Goal: Task Accomplishment & Management: Manage account settings

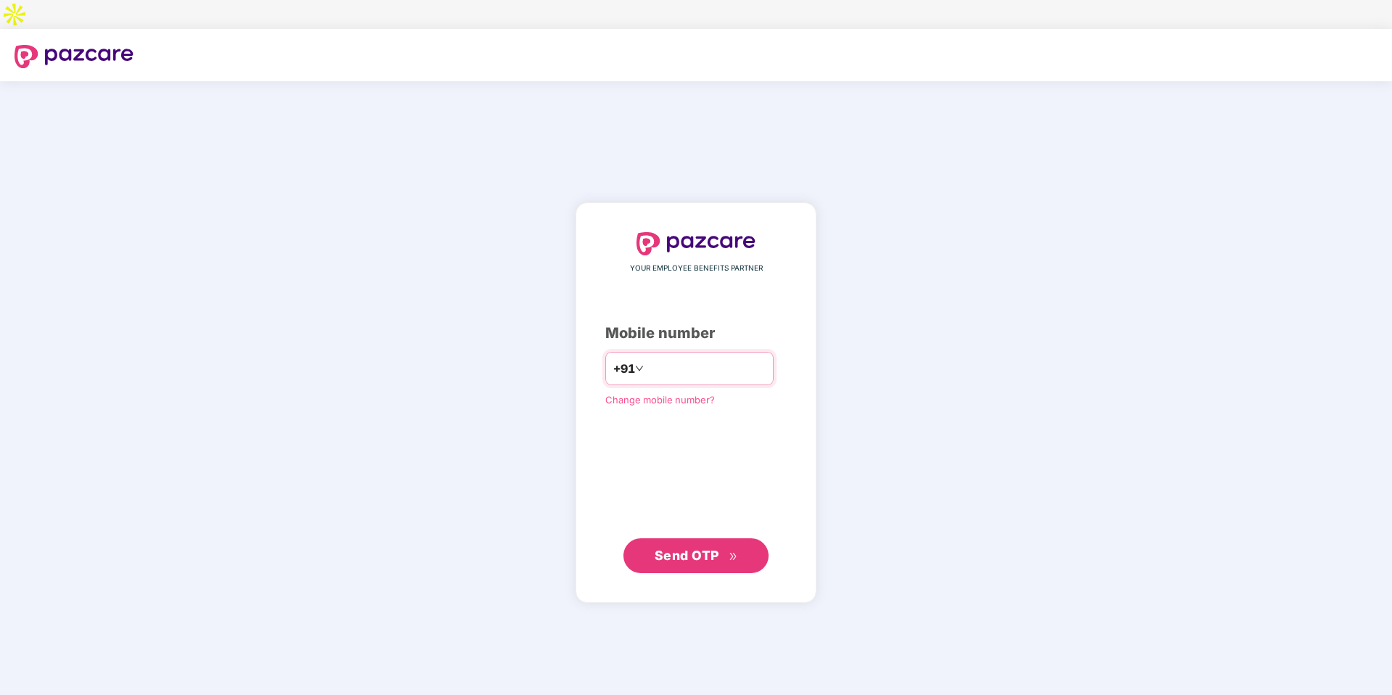
click at [679, 357] on input "number" at bounding box center [706, 368] width 119 height 23
type input "**********"
click at [732, 546] on span "Send OTP" at bounding box center [696, 556] width 83 height 20
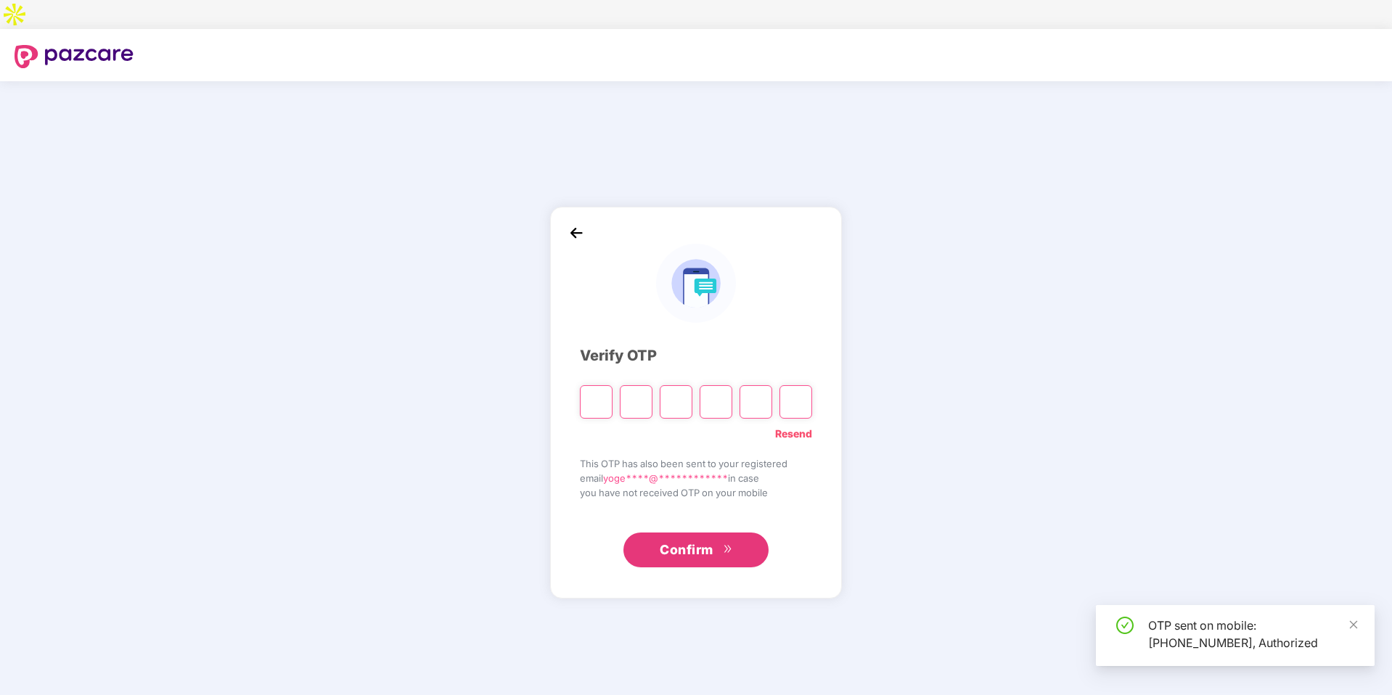
click at [599, 385] on input "Please enter verification code. Digit 1" at bounding box center [596, 401] width 33 height 33
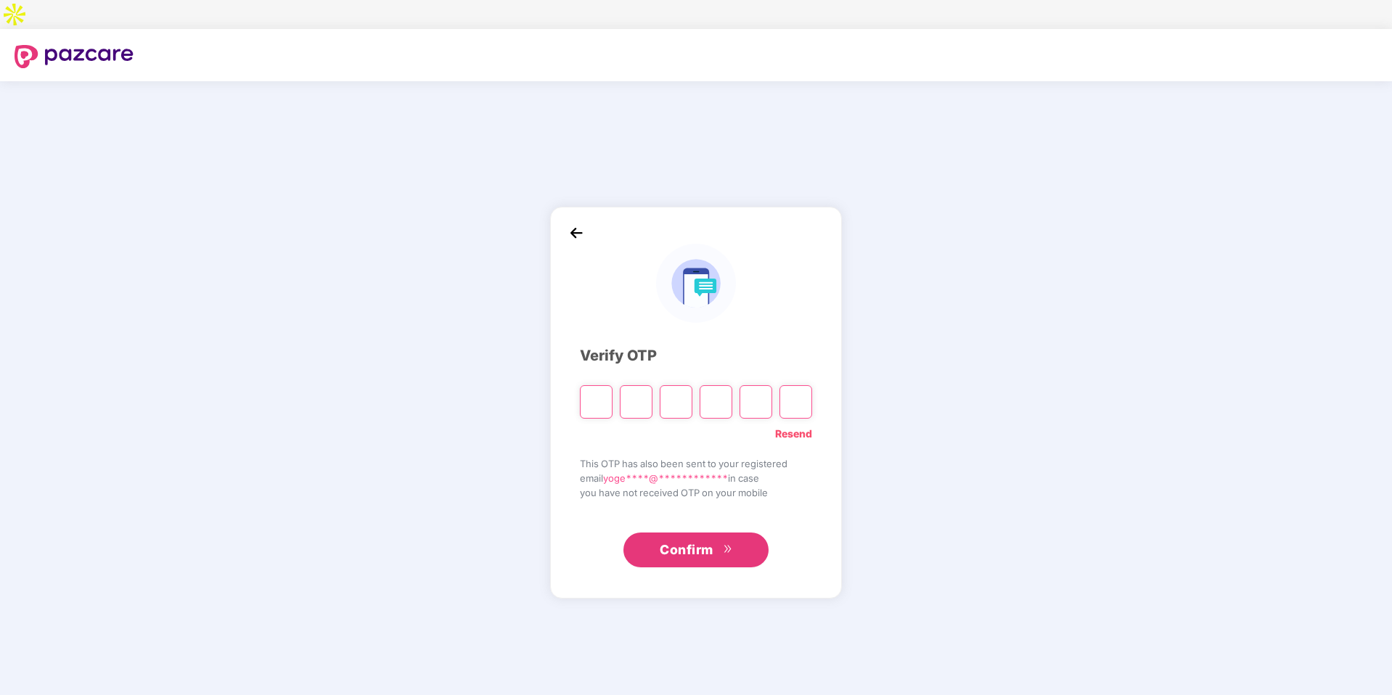
type input "*"
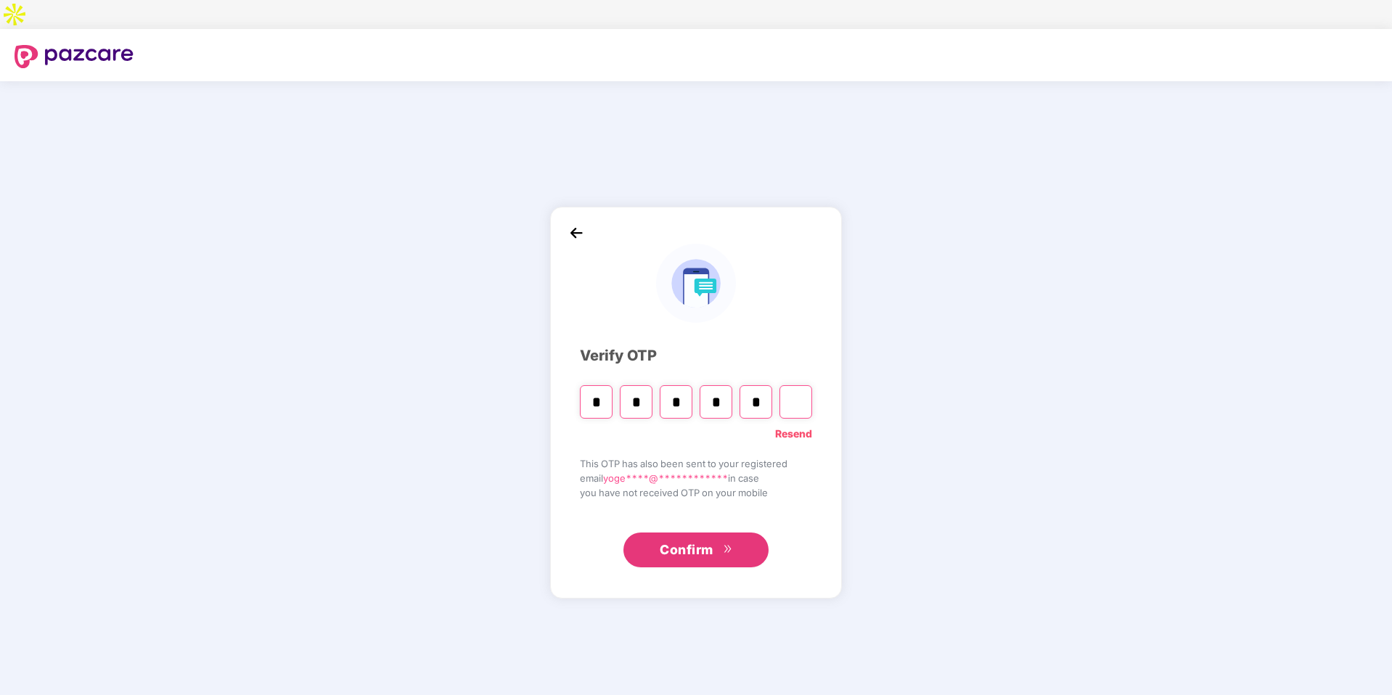
type input "*"
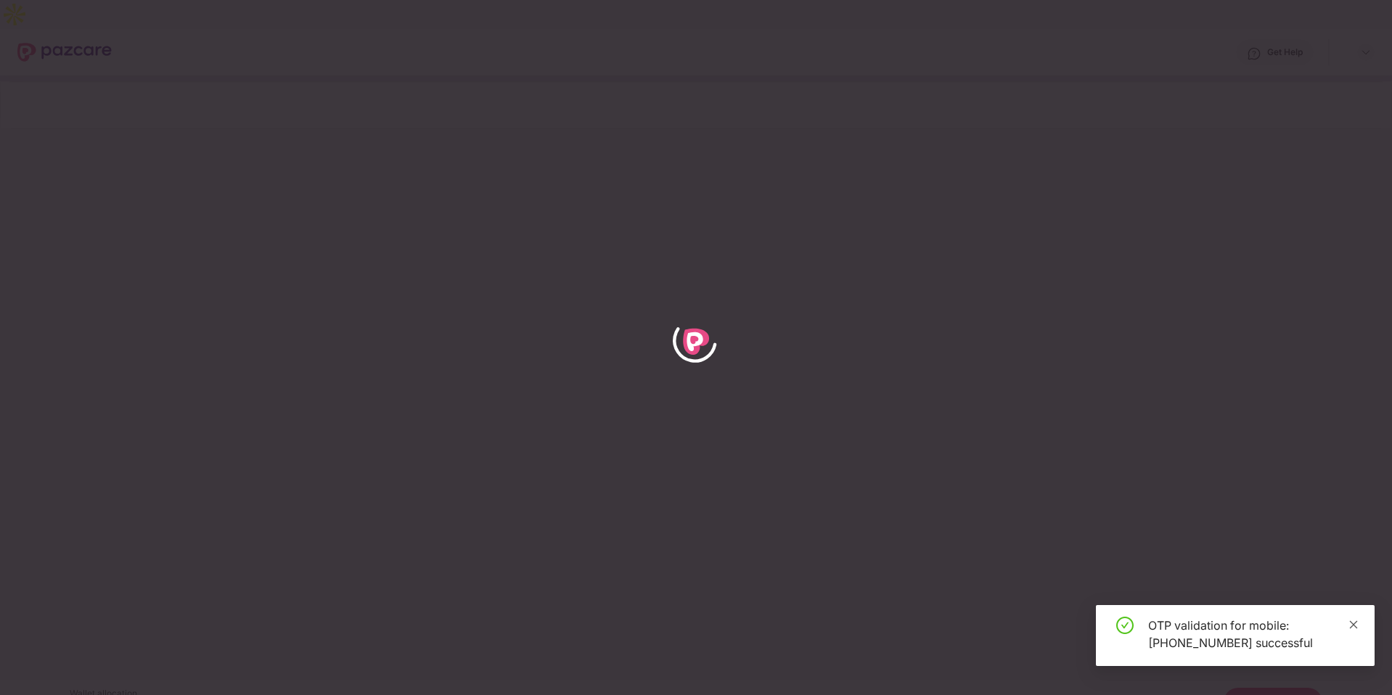
click at [1353, 618] on span at bounding box center [1353, 624] width 10 height 12
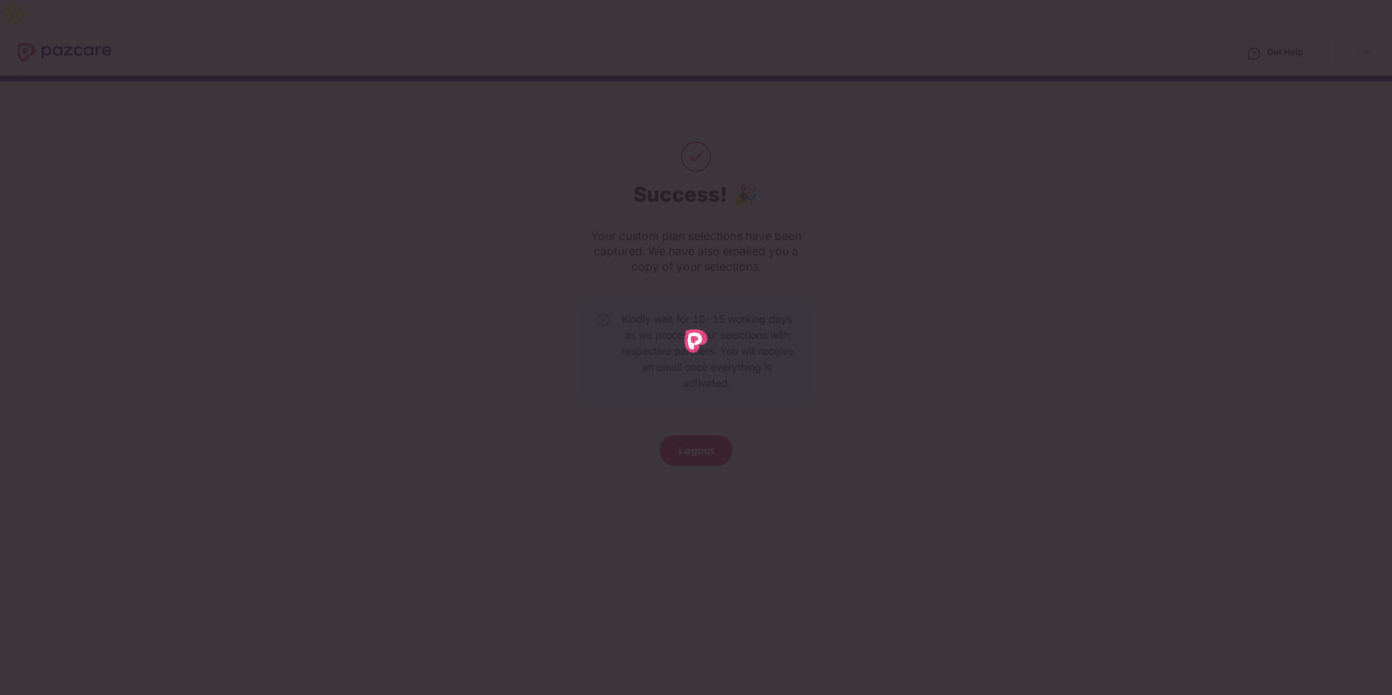
click at [901, 429] on div at bounding box center [696, 347] width 1392 height 695
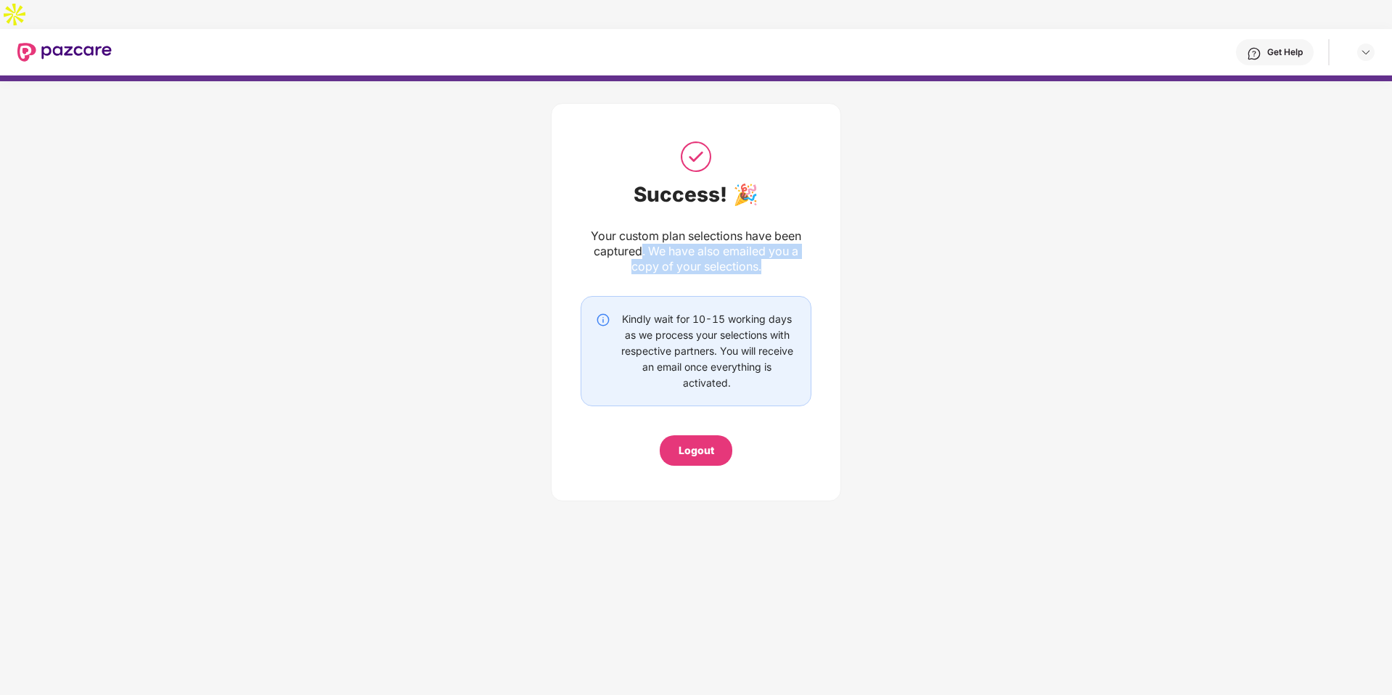
drag, startPoint x: 641, startPoint y: 224, endPoint x: 806, endPoint y: 242, distance: 166.5
click at [806, 242] on div "Your custom plan selections have been captured. We have also emailed you a copy…" at bounding box center [696, 252] width 231 height 46
click at [1296, 46] on div "Get Help" at bounding box center [1285, 52] width 36 height 12
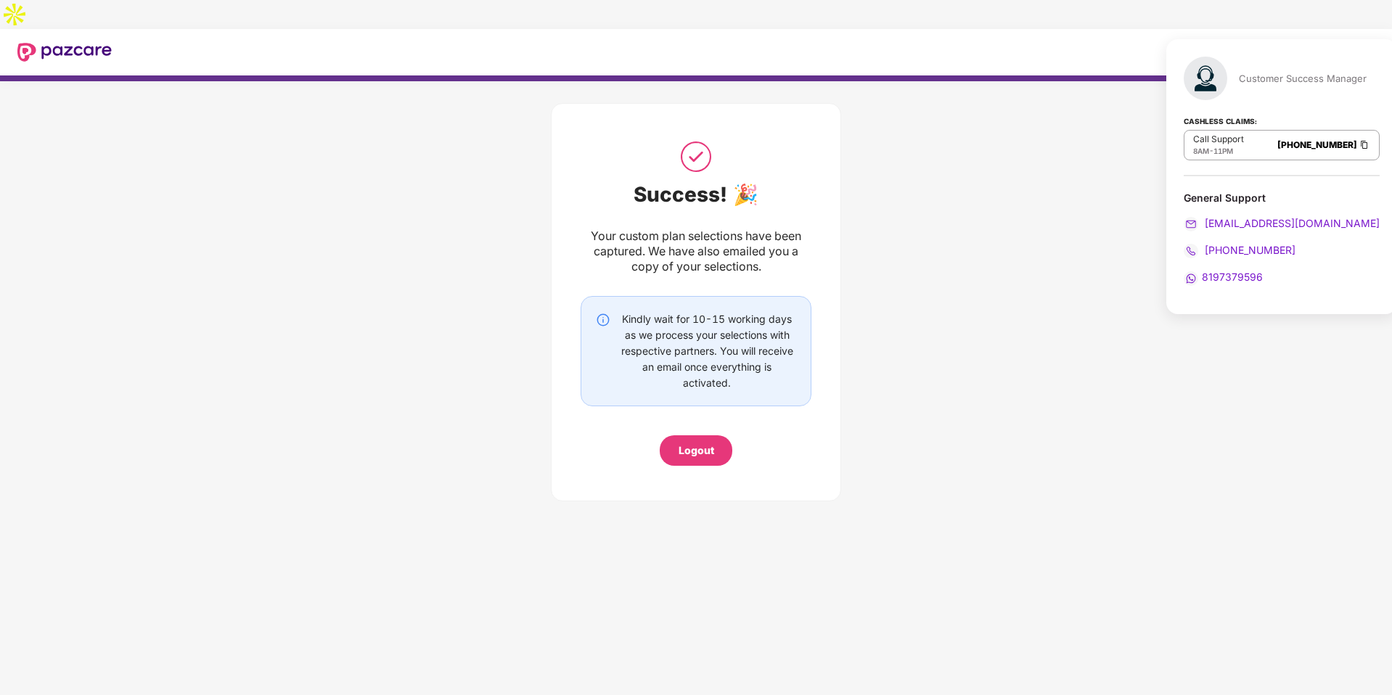
click at [1359, 145] on img at bounding box center [1365, 145] width 12 height 12
click at [35, 43] on img at bounding box center [64, 52] width 94 height 19
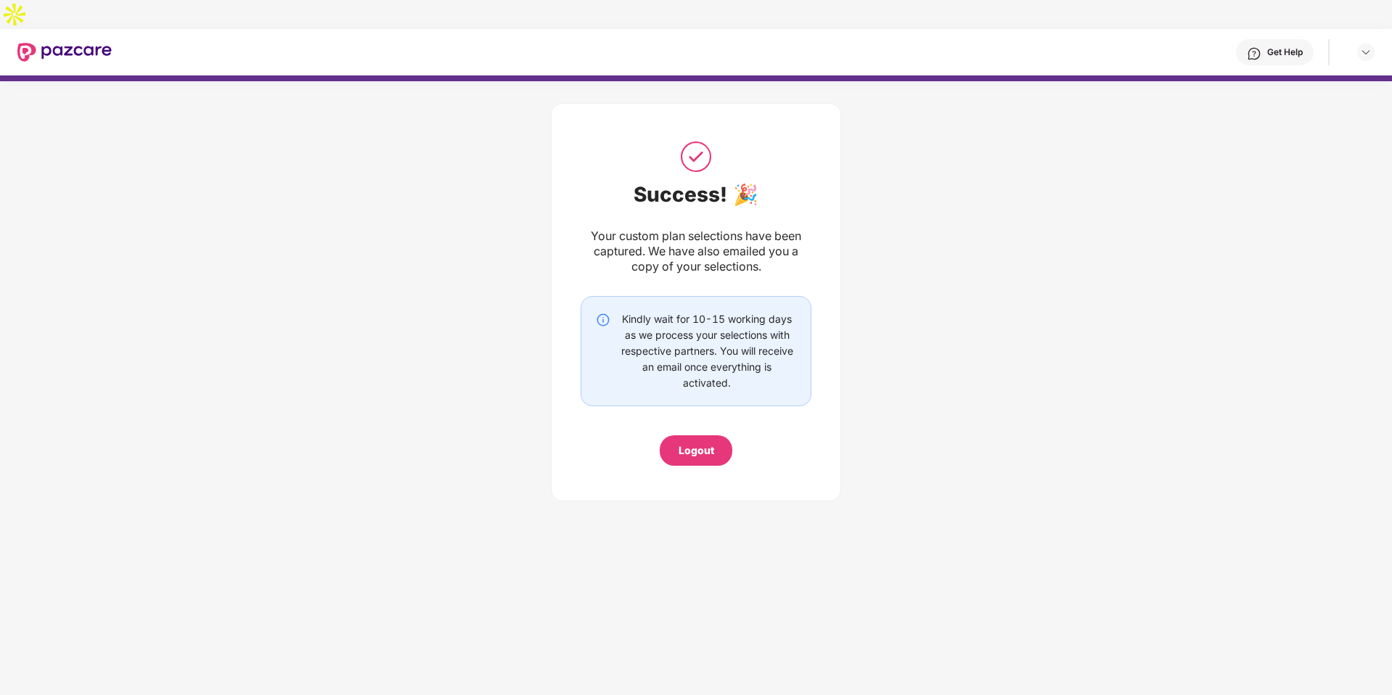
click at [1301, 46] on div "Get Help" at bounding box center [1285, 52] width 36 height 12
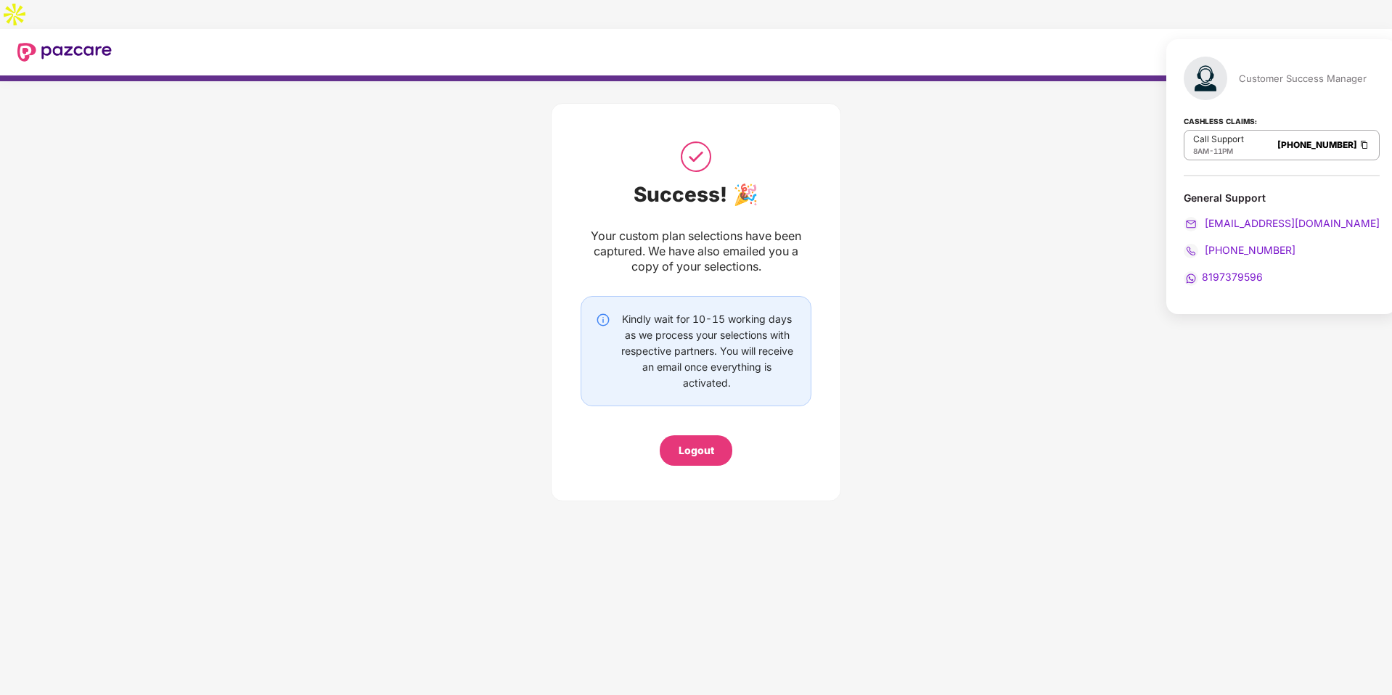
click at [1332, 150] on link "[PHONE_NUMBER]" at bounding box center [1317, 144] width 80 height 11
click at [1237, 282] on span "8197379596" at bounding box center [1232, 277] width 61 height 12
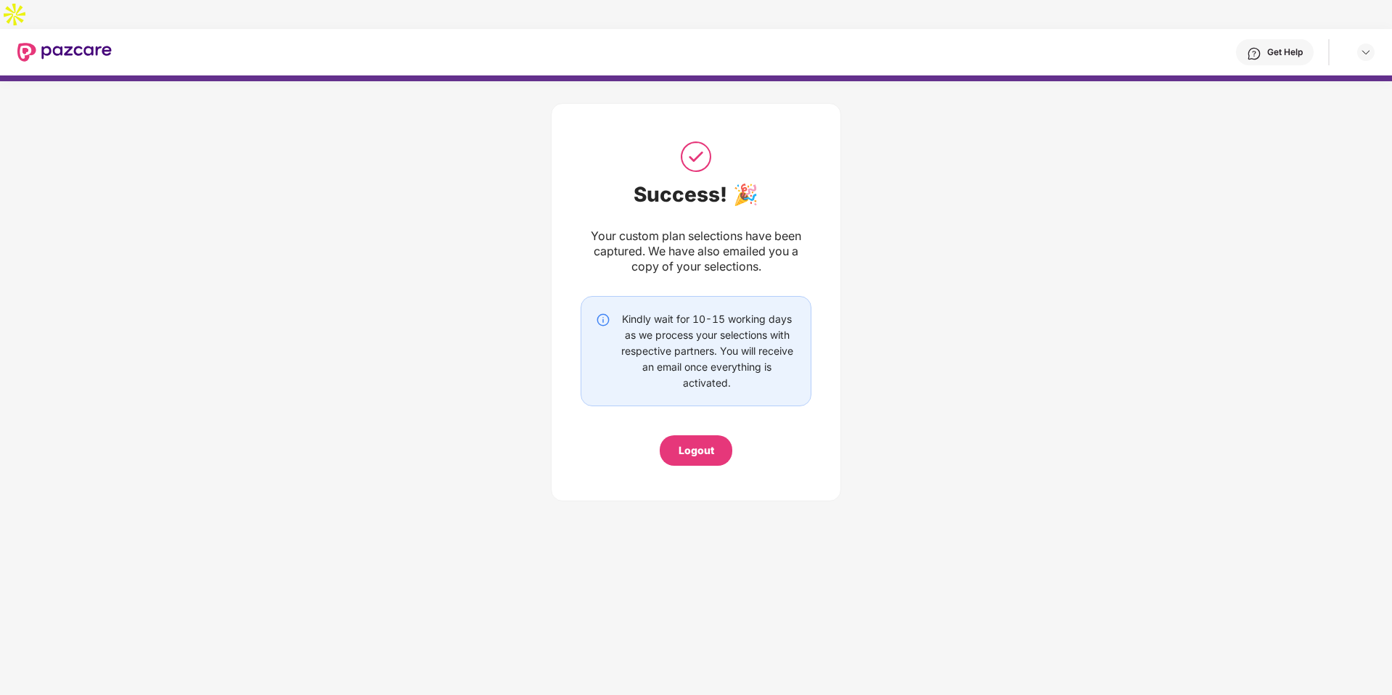
click at [87, 43] on img at bounding box center [64, 52] width 94 height 19
click at [30, 43] on img at bounding box center [64, 52] width 94 height 19
click at [0, 29] on header "Get Help" at bounding box center [696, 52] width 1392 height 46
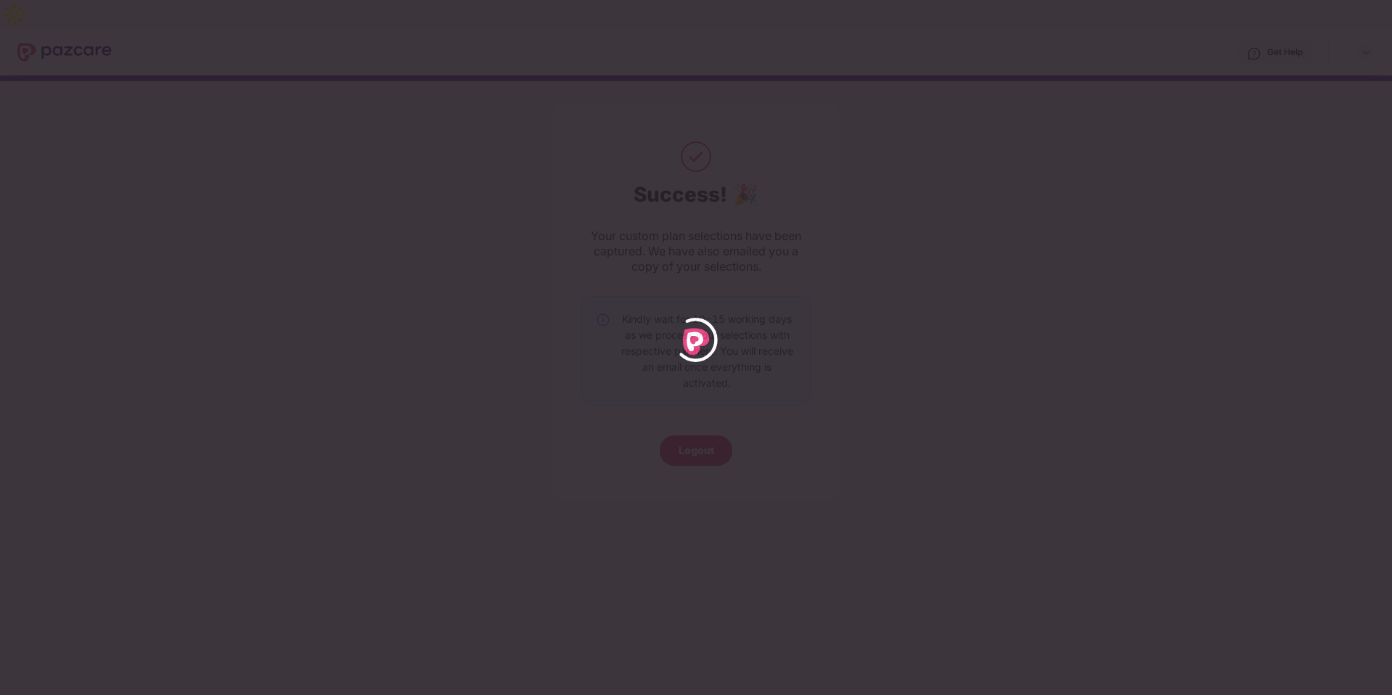
click at [518, 245] on div at bounding box center [696, 347] width 1392 height 695
click at [852, 157] on div at bounding box center [696, 347] width 1392 height 695
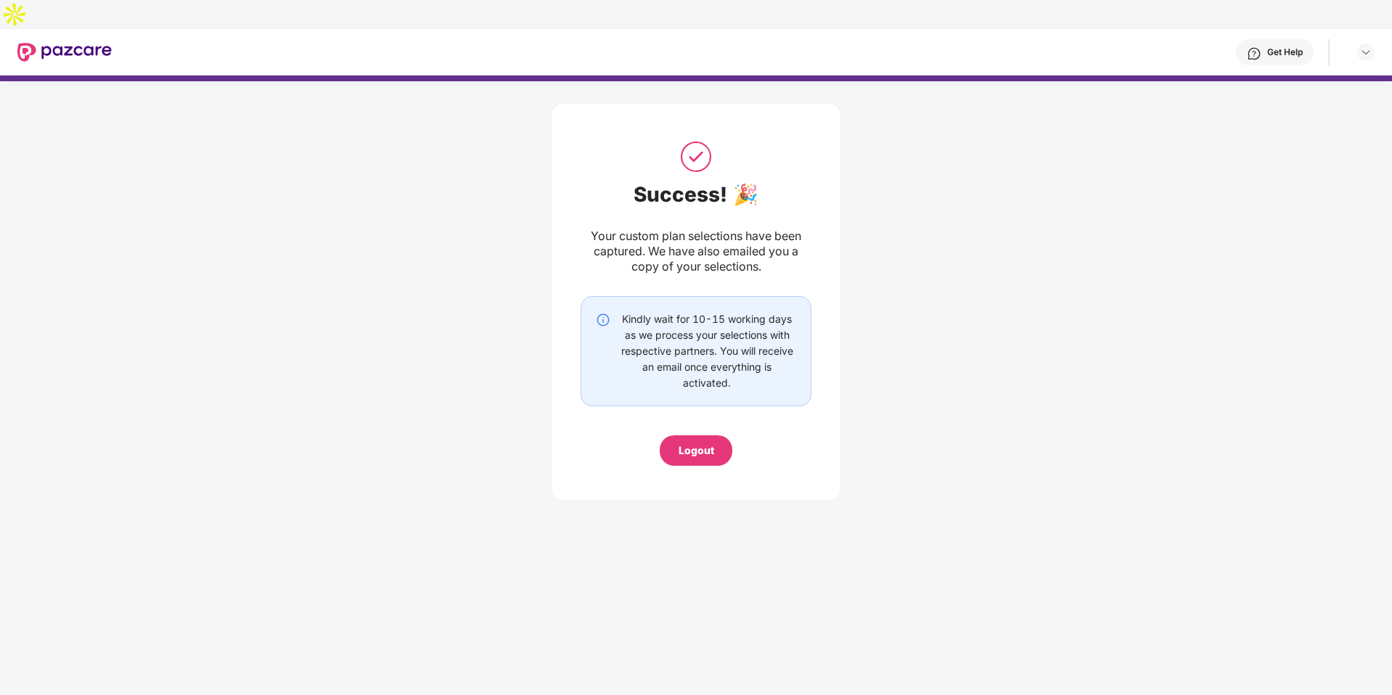
click at [1250, 46] on img at bounding box center [1254, 53] width 15 height 15
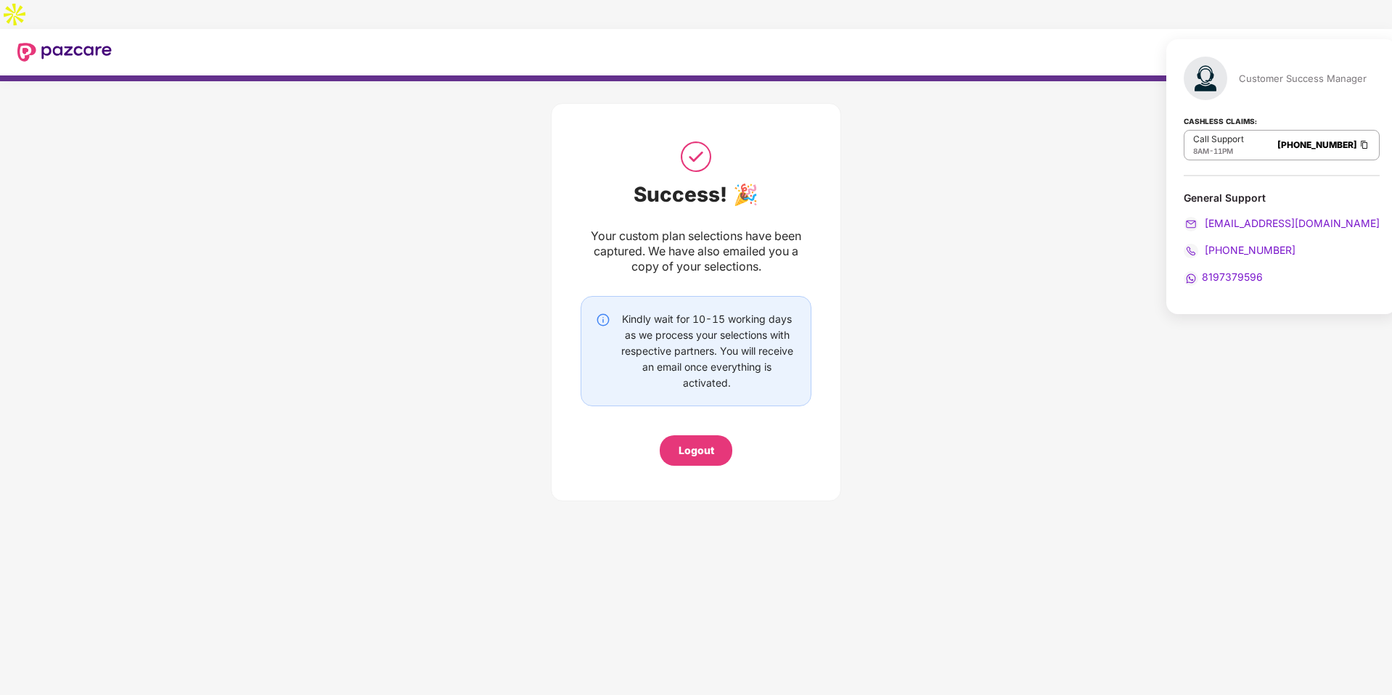
click at [1355, 44] on div at bounding box center [1359, 52] width 30 height 17
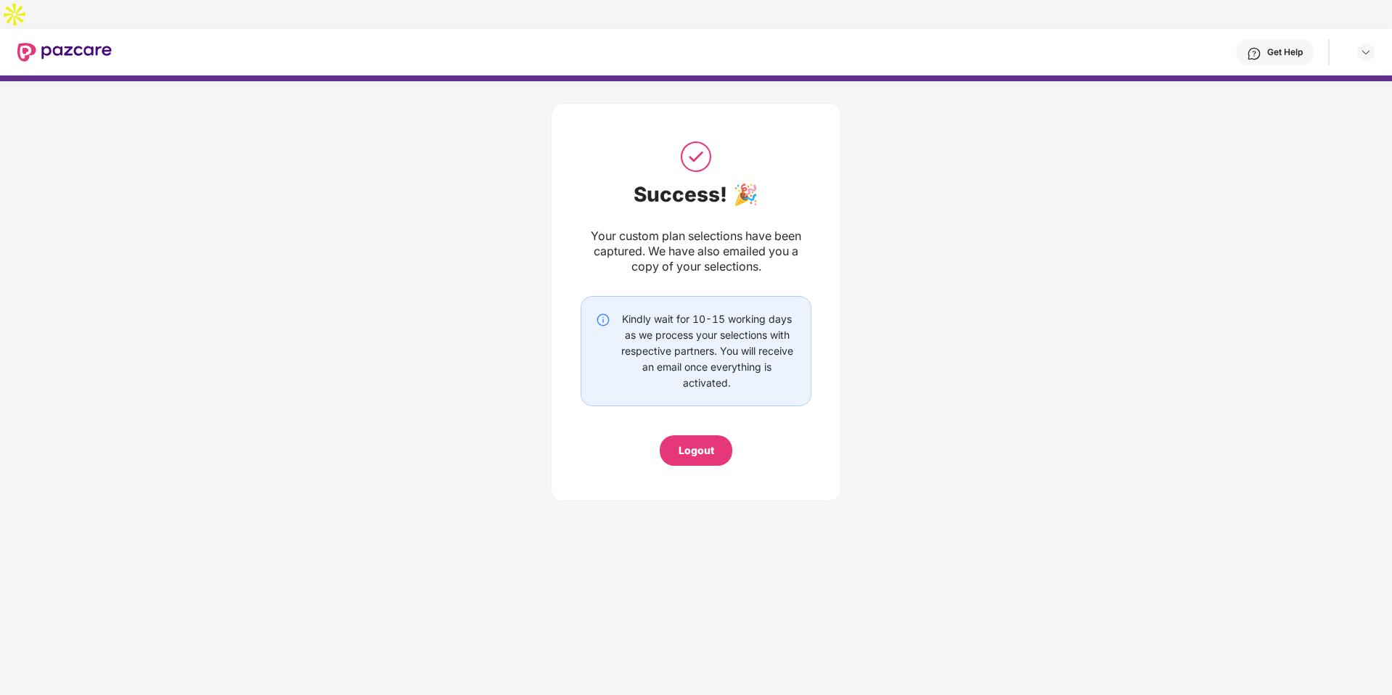
click at [1374, 44] on div at bounding box center [1365, 52] width 17 height 17
click at [1367, 46] on img at bounding box center [1366, 52] width 12 height 12
click at [49, 43] on img at bounding box center [64, 52] width 94 height 19
drag, startPoint x: 43, startPoint y: 24, endPoint x: 73, endPoint y: 2, distance: 37.5
click at [42, 43] on img at bounding box center [64, 52] width 94 height 19
